Goal: Complete application form: Complete application form

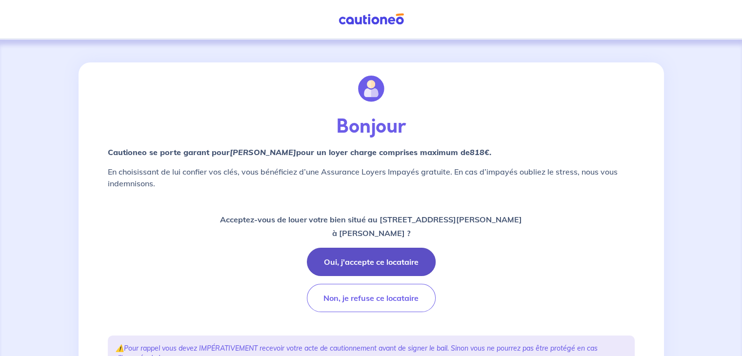
click at [381, 258] on button "Oui, j'accepte ce locataire" at bounding box center [371, 262] width 129 height 28
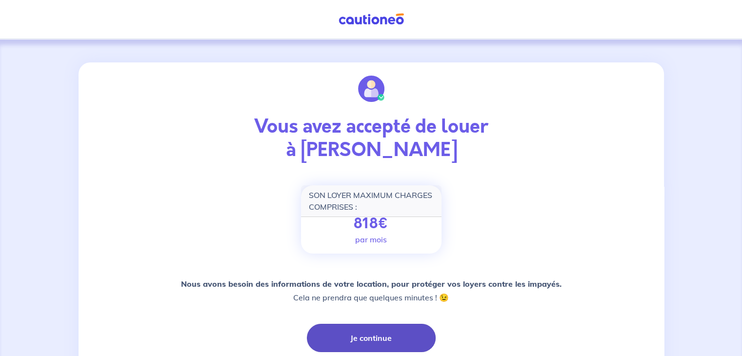
click at [393, 341] on button "Je continue" at bounding box center [371, 338] width 129 height 28
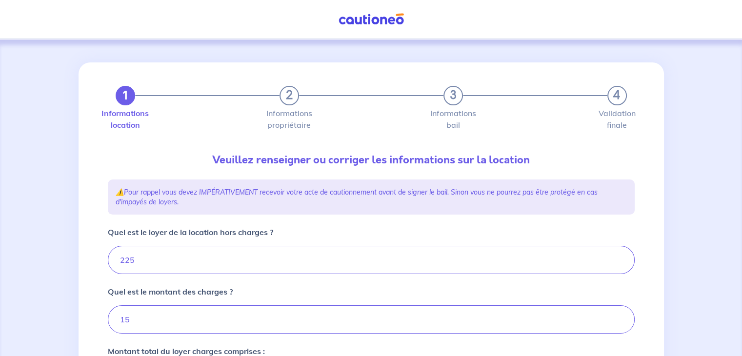
type input "240"
click at [130, 262] on input "225" at bounding box center [371, 260] width 527 height 28
type input "25"
type input "40"
type input "235"
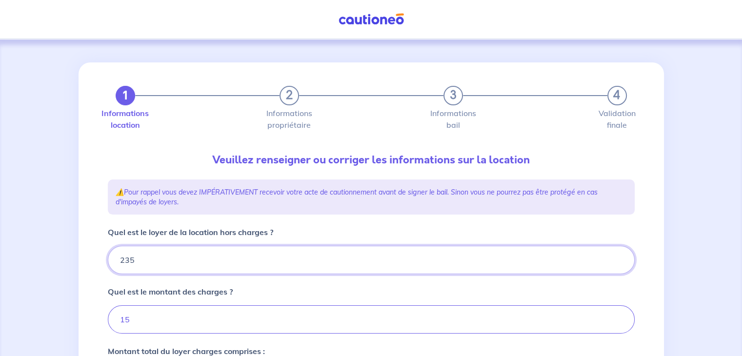
type input "250"
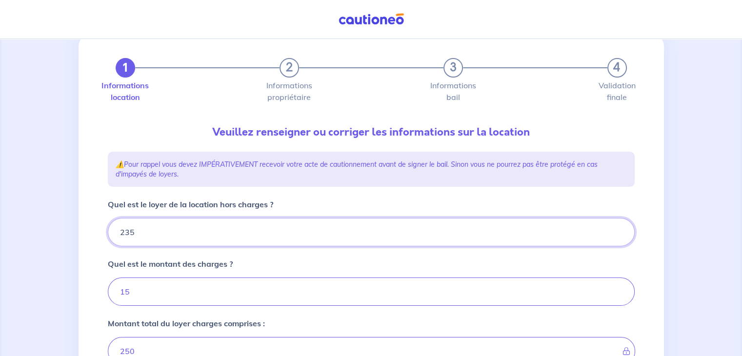
scroll to position [45, 0]
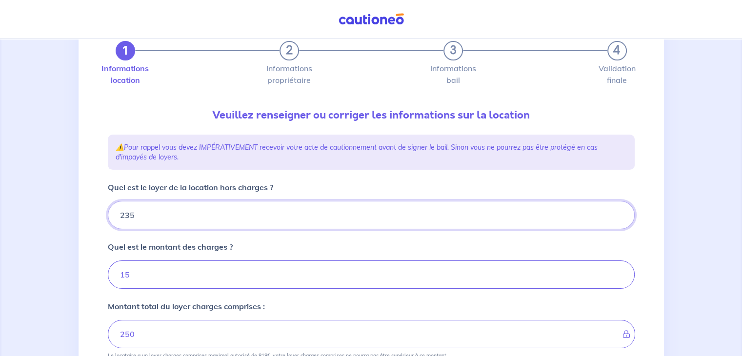
type input "235"
click at [172, 285] on input "15" at bounding box center [371, 274] width 527 height 28
type input "1"
type input "236"
type input "10"
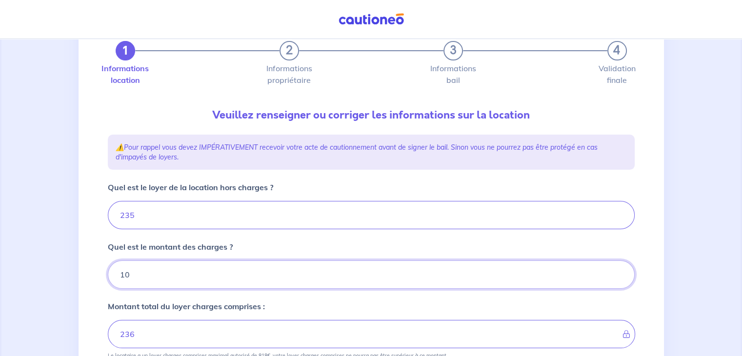
type input "245"
type input "10"
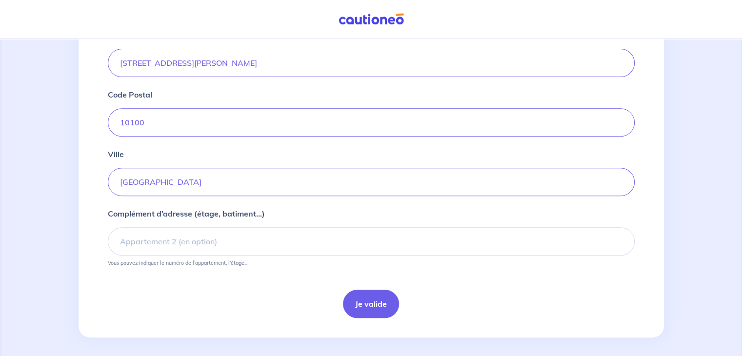
scroll to position [389, 0]
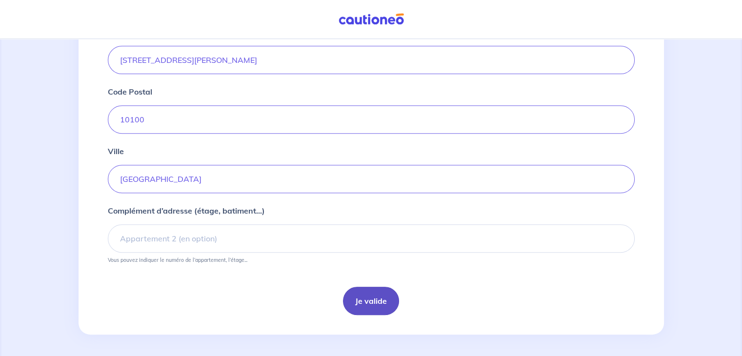
click at [366, 299] on button "Je valide" at bounding box center [371, 301] width 56 height 28
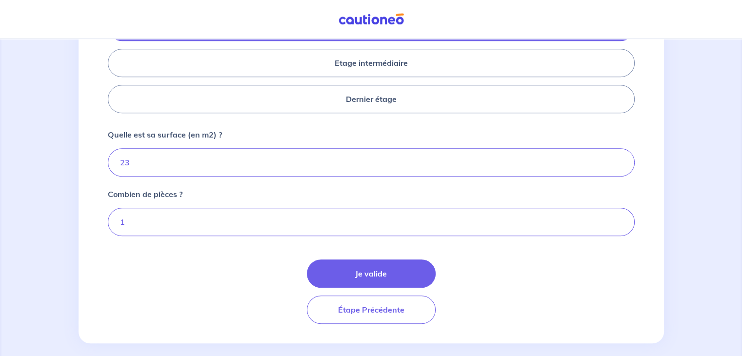
scroll to position [472, 0]
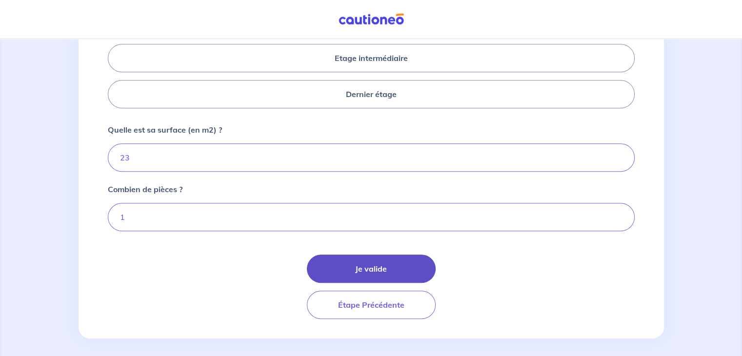
click at [389, 271] on button "Je valide" at bounding box center [371, 269] width 129 height 28
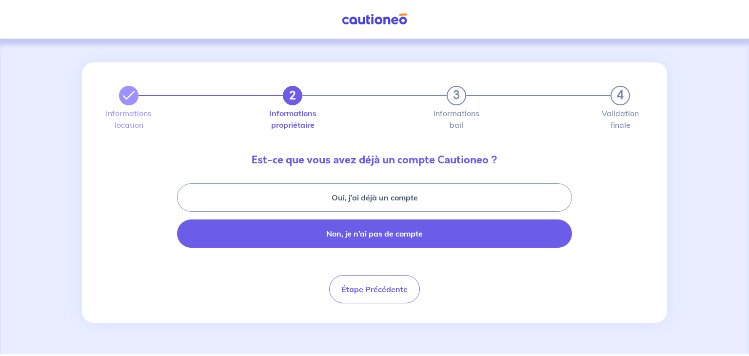
click at [380, 236] on button "Non, je n’ai pas de compte" at bounding box center [374, 233] width 395 height 28
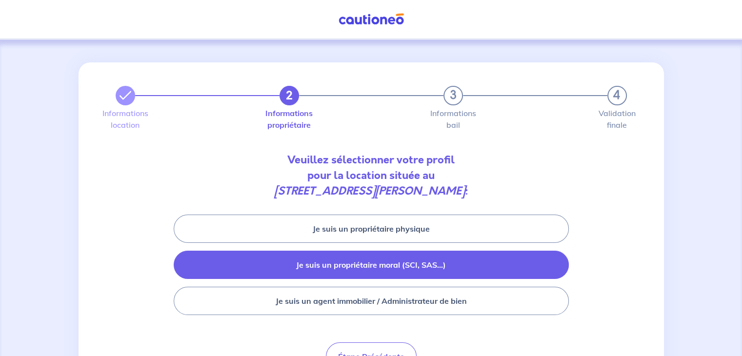
click at [446, 261] on button "Je suis un propriétaire moral (SCI, SAS...)" at bounding box center [371, 265] width 395 height 28
